Goal: Transaction & Acquisition: Purchase product/service

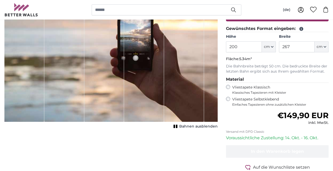
scroll to position [53, 0]
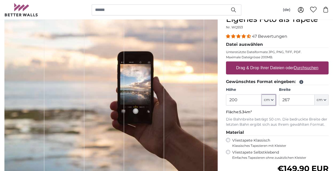
click at [272, 99] on icon "button" at bounding box center [272, 99] width 3 height 3
click at [269, 114] on link "Centimeter (cm)" at bounding box center [269, 113] width 46 height 9
click at [247, 102] on input "200" at bounding box center [244, 99] width 36 height 11
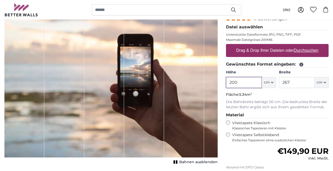
scroll to position [79, 0]
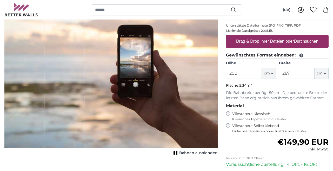
click at [234, 10] on icon "button" at bounding box center [233, 9] width 5 height 5
click at [325, 75] on button "cm" at bounding box center [322, 73] width 14 height 11
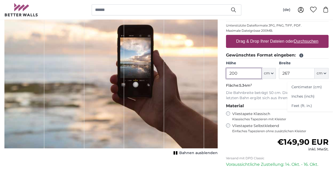
click at [244, 73] on input "200" at bounding box center [244, 73] width 36 height 11
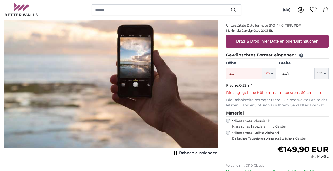
type input "200"
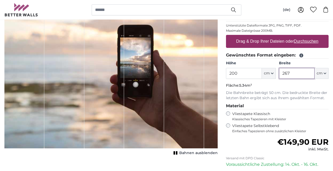
click at [294, 73] on input "267" at bounding box center [297, 73] width 36 height 11
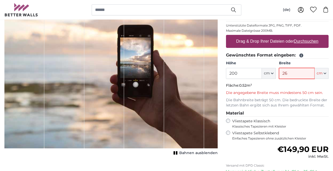
type input "2"
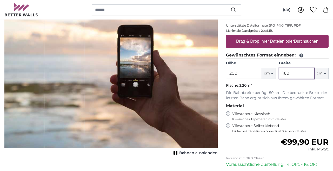
type input "160"
click at [289, 111] on label "Vliestapete Klassisch Klassisches Tapezieren mit Kleister" at bounding box center [278, 116] width 92 height 10
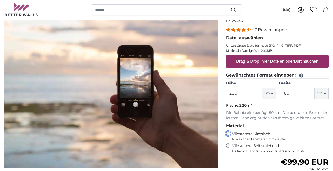
scroll to position [53, 0]
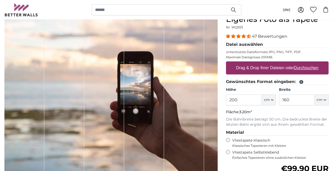
click at [258, 67] on label "Drag & Drop Ihrer Dateien oder Durchsuchen" at bounding box center [277, 68] width 87 height 10
click at [258, 63] on input "Drag & Drop Ihrer Dateien oder Durchsuchen" at bounding box center [277, 62] width 103 height 2
type input "**********"
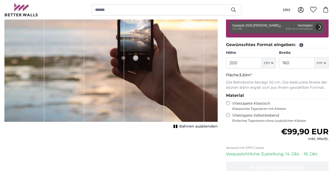
scroll to position [79, 0]
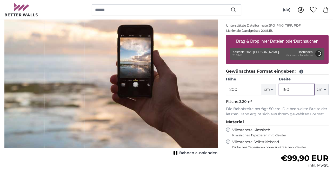
click at [297, 89] on input "160" at bounding box center [297, 89] width 36 height 11
type input "1"
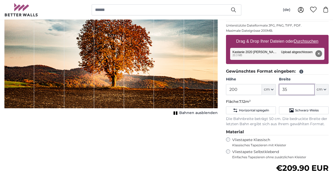
type input "3"
type input "260"
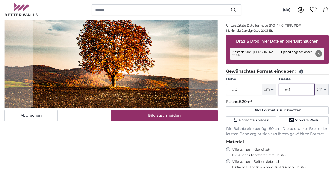
click at [159, 77] on cropper-handle at bounding box center [111, 48] width 156 height 120
click at [103, 80] on cropper-handle at bounding box center [111, 48] width 156 height 120
click at [103, 90] on cropper-handle at bounding box center [111, 48] width 156 height 120
click at [103, 88] on cropper-handle at bounding box center [111, 48] width 156 height 120
